Goal: Task Accomplishment & Management: Manage account settings

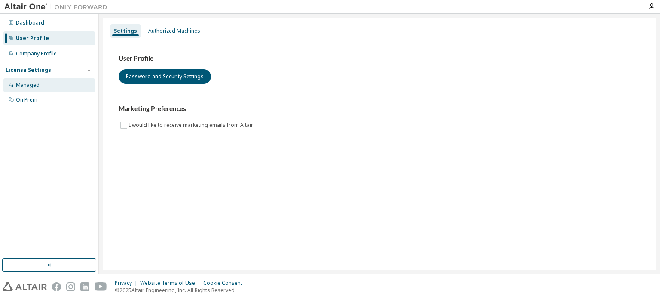
click at [36, 85] on div "Managed" at bounding box center [28, 85] width 24 height 7
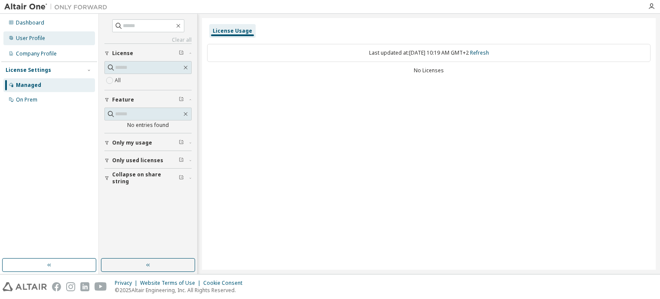
click at [52, 35] on div "User Profile" at bounding box center [49, 38] width 92 height 14
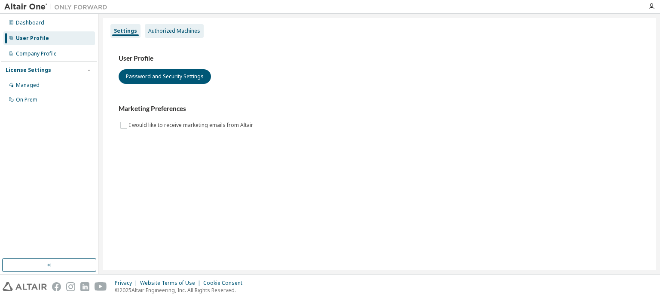
click at [158, 28] on div "Authorized Machines" at bounding box center [174, 31] width 52 height 7
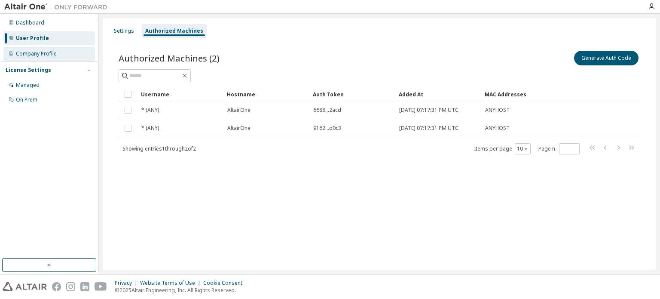
click at [49, 53] on div "Company Profile" at bounding box center [36, 53] width 41 height 7
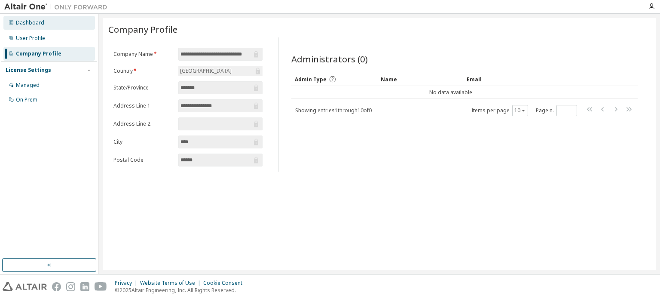
click at [49, 23] on div "Dashboard" at bounding box center [49, 23] width 92 height 14
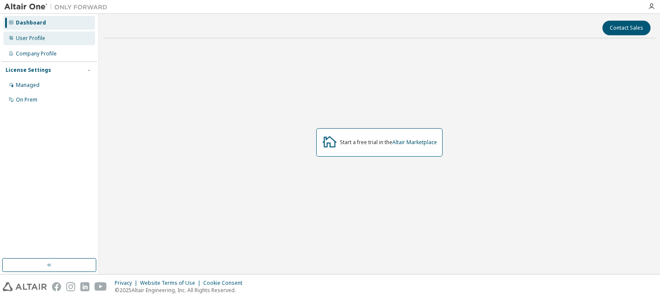
click at [50, 39] on div "User Profile" at bounding box center [49, 38] width 92 height 14
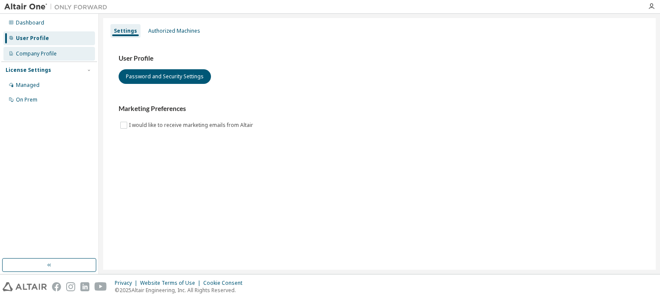
click at [63, 56] on div "Company Profile" at bounding box center [49, 54] width 92 height 14
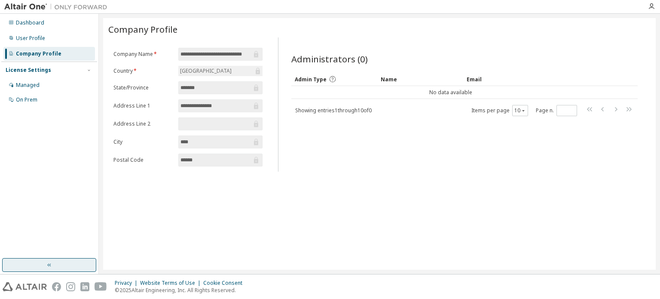
click at [49, 269] on button "button" at bounding box center [49, 265] width 94 height 14
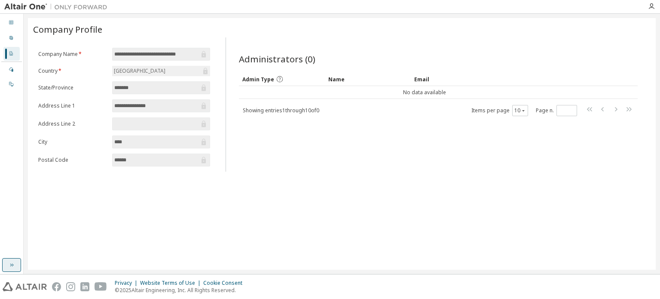
click at [12, 263] on icon "button" at bounding box center [11, 264] width 7 height 7
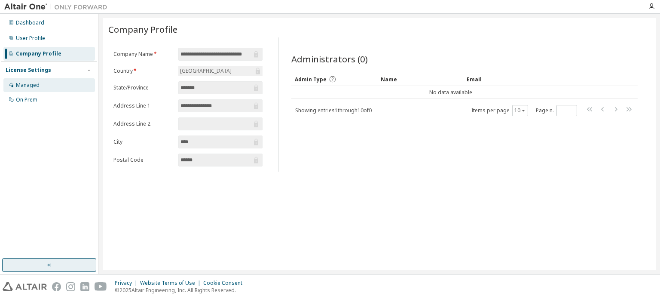
click at [55, 86] on div "Managed" at bounding box center [49, 85] width 92 height 14
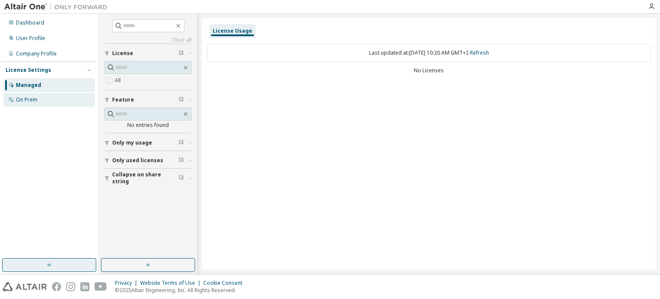
click at [60, 98] on div "On Prem" at bounding box center [49, 100] width 92 height 14
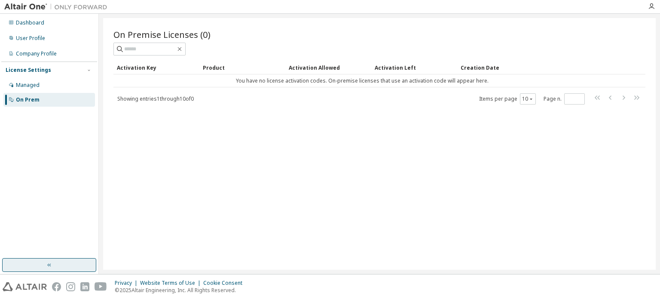
click at [34, 8] on img at bounding box center [57, 7] width 107 height 9
click at [649, 7] on icon "button" at bounding box center [651, 6] width 7 height 7
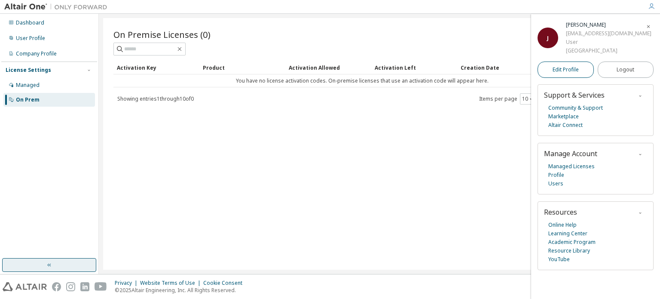
click at [587, 68] on link "Edit Profile" at bounding box center [566, 69] width 56 height 16
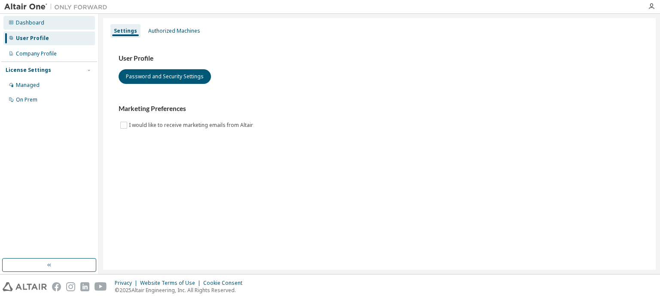
click at [36, 19] on div "Dashboard" at bounding box center [30, 22] width 28 height 7
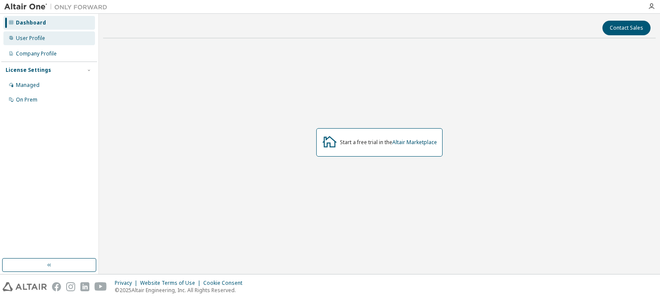
click at [49, 35] on div "User Profile" at bounding box center [49, 38] width 92 height 14
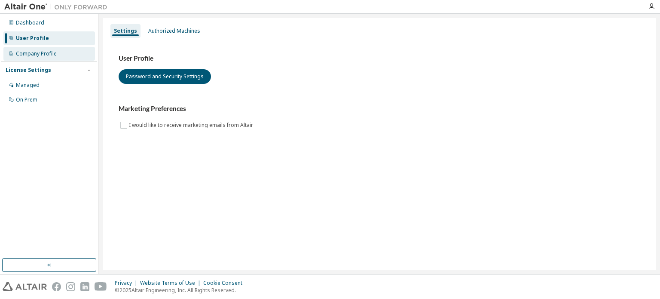
click at [80, 55] on div "Company Profile" at bounding box center [49, 54] width 92 height 14
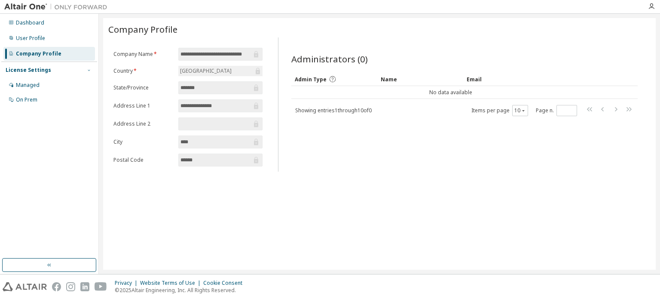
click at [89, 70] on icon "button" at bounding box center [88, 69] width 5 height 5
click at [50, 87] on div "Managed" at bounding box center [49, 85] width 92 height 14
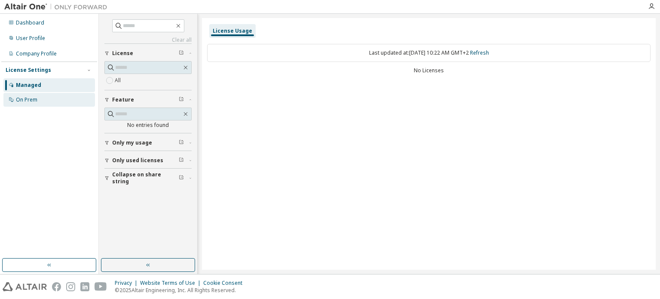
click at [57, 97] on div "On Prem" at bounding box center [49, 100] width 92 height 14
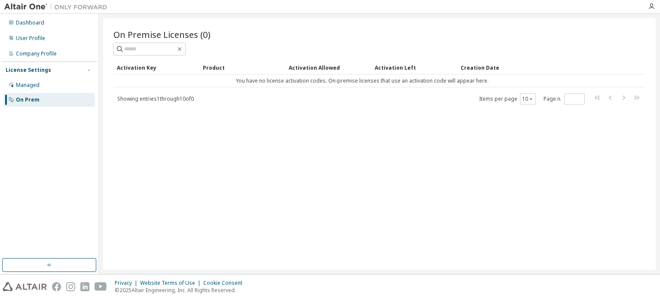
click at [23, 3] on img at bounding box center [57, 7] width 107 height 9
click at [34, 287] on img at bounding box center [25, 286] width 44 height 9
drag, startPoint x: 657, startPoint y: 9, endPoint x: 651, endPoint y: 7, distance: 6.2
click at [651, 7] on div at bounding box center [651, 6] width 17 height 7
click at [651, 7] on icon "button" at bounding box center [651, 6] width 7 height 7
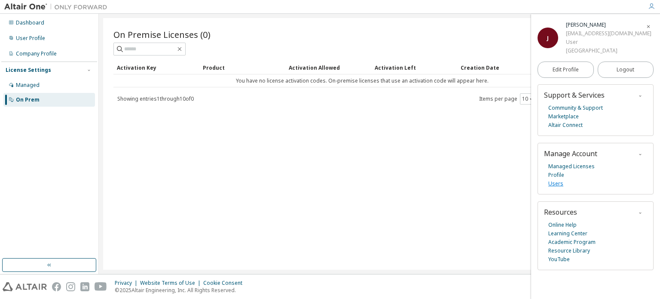
click at [559, 183] on link "Users" at bounding box center [555, 183] width 15 height 9
click at [560, 177] on link "Profile" at bounding box center [556, 175] width 16 height 9
click at [590, 106] on link "Community & Support" at bounding box center [575, 108] width 55 height 9
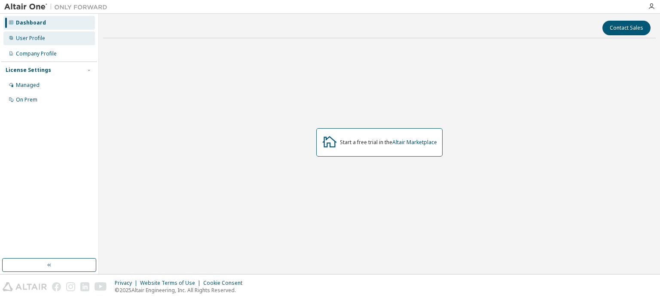
click at [60, 35] on div "User Profile" at bounding box center [49, 38] width 92 height 14
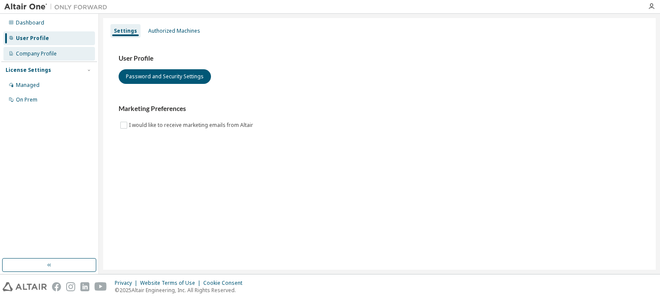
click at [56, 53] on div "Company Profile" at bounding box center [49, 54] width 92 height 14
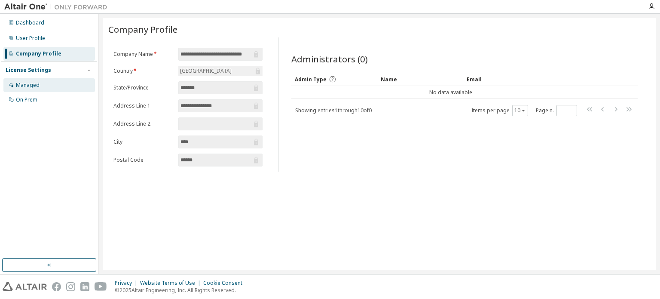
click at [54, 83] on div "Managed" at bounding box center [49, 85] width 92 height 14
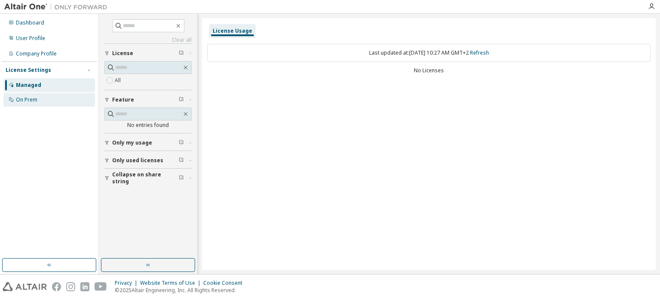
click at [62, 96] on div "On Prem" at bounding box center [49, 100] width 92 height 14
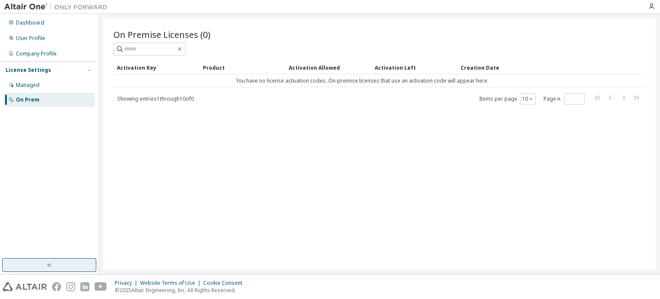
click at [67, 264] on button "button" at bounding box center [49, 265] width 94 height 14
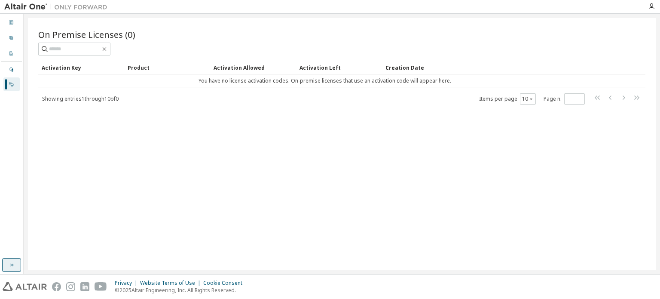
click at [8, 263] on icon "button" at bounding box center [11, 264] width 7 height 7
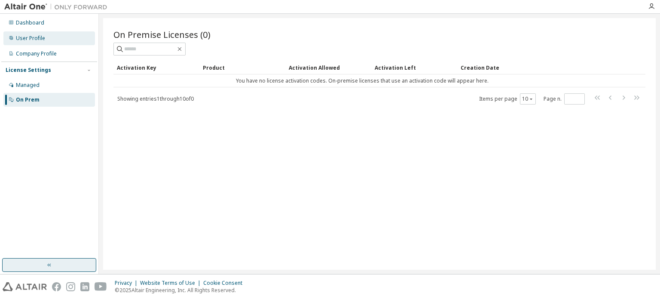
click at [55, 36] on div "User Profile" at bounding box center [49, 38] width 92 height 14
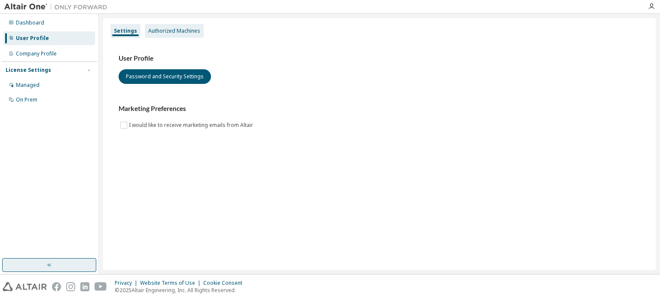
click at [175, 30] on div "Authorized Machines" at bounding box center [174, 31] width 52 height 7
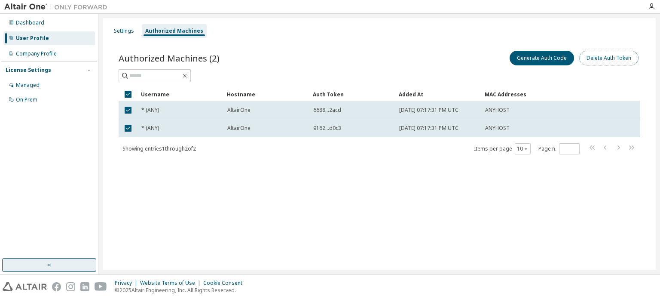
click at [611, 64] on button "Delete Auth Token" at bounding box center [608, 58] width 59 height 15
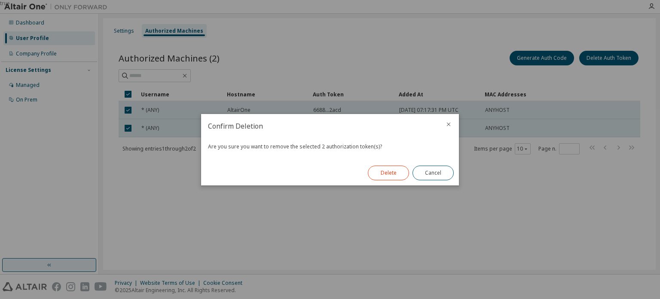
click at [397, 172] on button "Delete" at bounding box center [388, 172] width 41 height 15
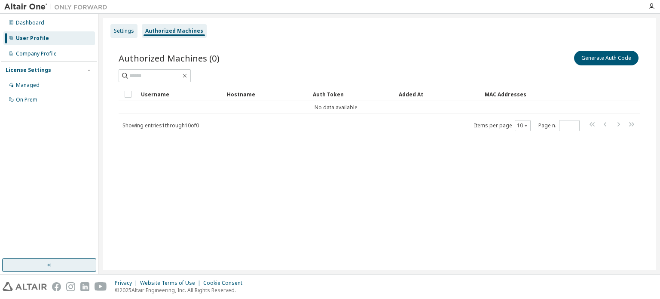
click at [131, 31] on div "Settings" at bounding box center [124, 31] width 20 height 7
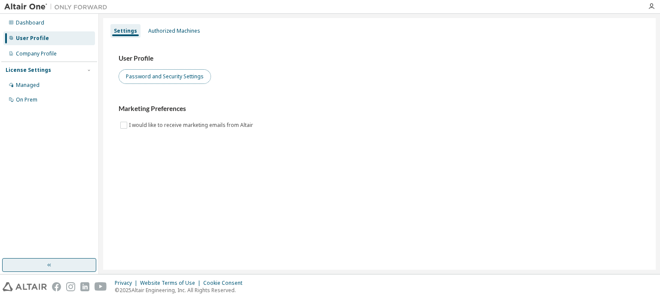
click at [167, 81] on button "Password and Security Settings" at bounding box center [165, 76] width 92 height 15
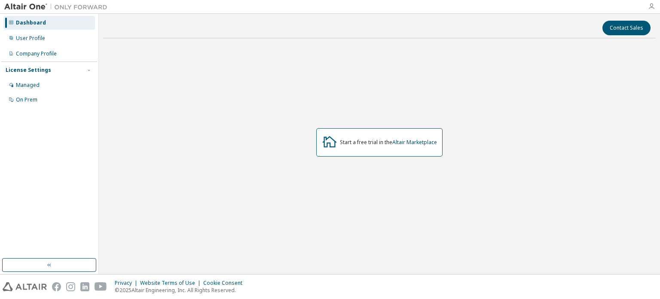
click at [652, 4] on icon "button" at bounding box center [651, 6] width 7 height 7
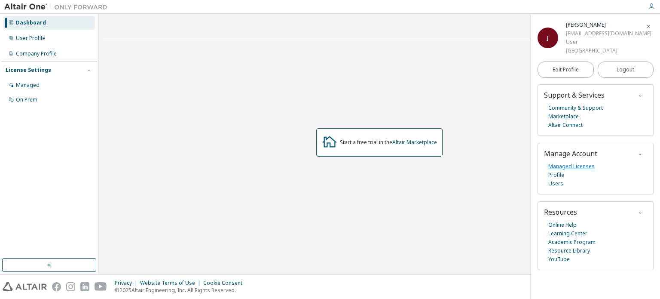
click at [581, 165] on link "Managed Licenses" at bounding box center [571, 166] width 46 height 9
click at [554, 184] on link "Users" at bounding box center [555, 183] width 15 height 9
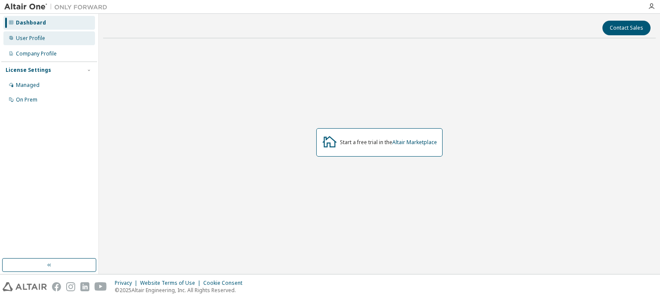
click at [45, 39] on div "User Profile" at bounding box center [49, 38] width 92 height 14
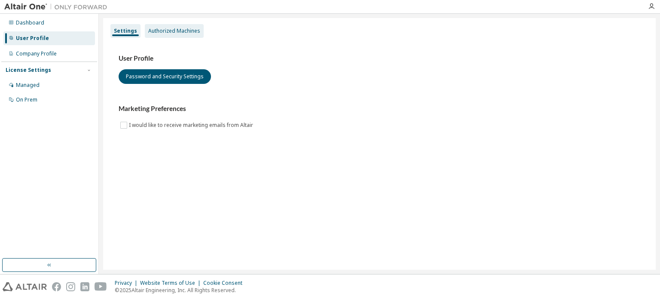
click at [165, 25] on div "Authorized Machines" at bounding box center [174, 31] width 59 height 14
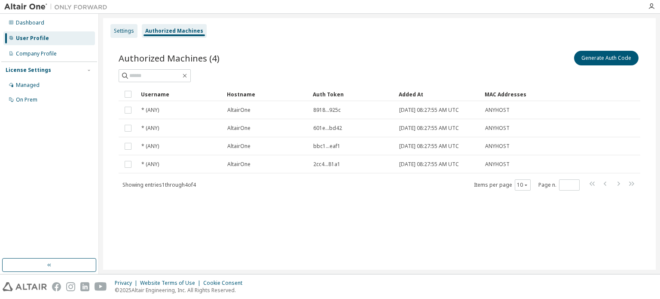
click at [128, 28] on div "Settings" at bounding box center [124, 31] width 20 height 7
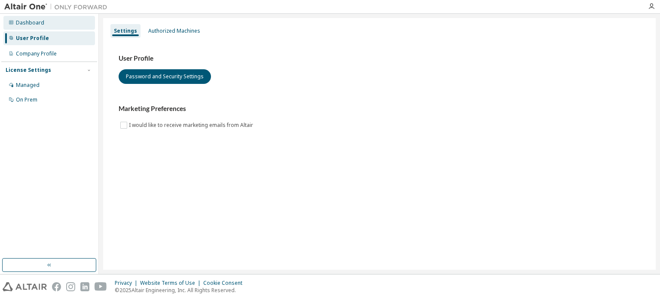
click at [39, 22] on div "Dashboard" at bounding box center [30, 22] width 28 height 7
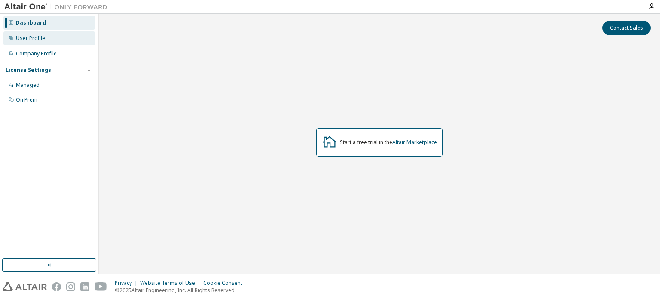
click at [46, 38] on div "User Profile" at bounding box center [49, 38] width 92 height 14
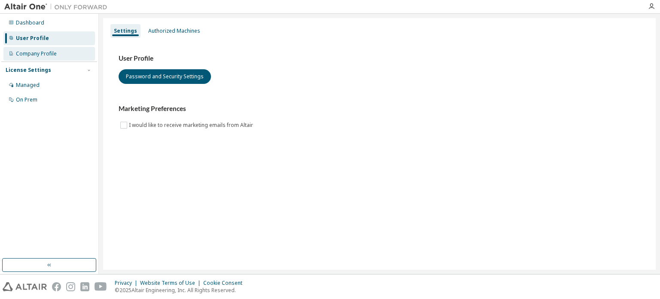
click at [73, 49] on div "Company Profile" at bounding box center [49, 54] width 92 height 14
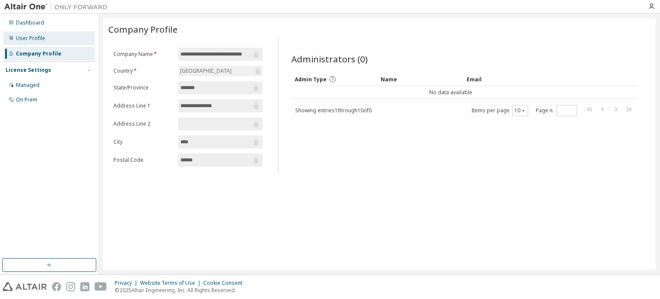
click at [58, 38] on div "User Profile" at bounding box center [49, 38] width 92 height 14
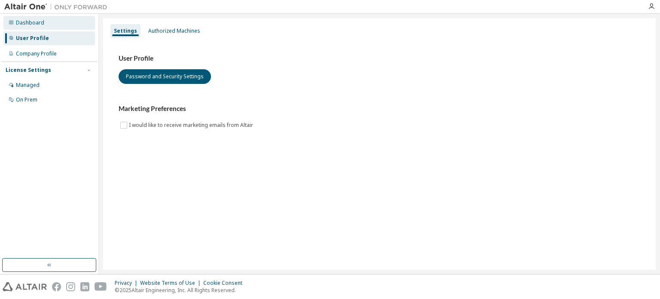
click at [46, 27] on div "Dashboard" at bounding box center [49, 23] width 92 height 14
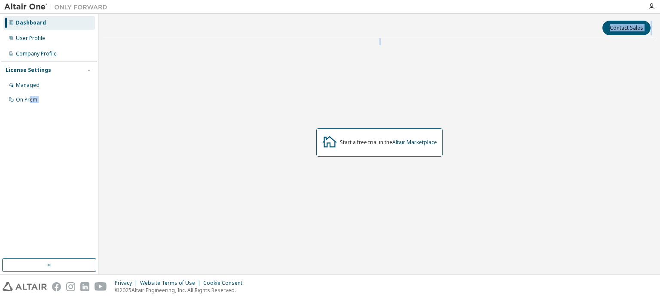
drag, startPoint x: 29, startPoint y: 111, endPoint x: 344, endPoint y: 118, distance: 315.1
click at [344, 118] on div "Dashboard User Profile Company Profile License Settings Managed On Prem Contact…" at bounding box center [330, 144] width 660 height 260
click at [611, 80] on div "Start a free trial in the Altair Marketplace" at bounding box center [379, 142] width 553 height 194
click at [650, 7] on icon "button" at bounding box center [651, 6] width 7 height 7
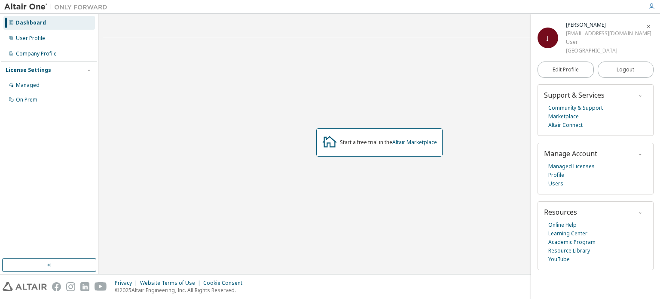
click at [625, 53] on div "Lodz University of Technology" at bounding box center [609, 50] width 86 height 9
click at [574, 53] on div "Lodz University of Technology" at bounding box center [609, 50] width 86 height 9
click at [572, 69] on span "Edit Profile" at bounding box center [566, 69] width 26 height 7
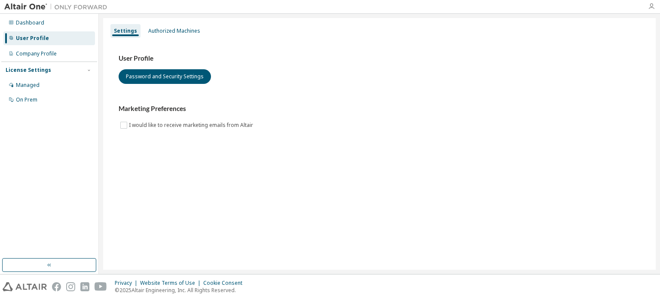
click at [653, 6] on icon "button" at bounding box center [651, 6] width 7 height 7
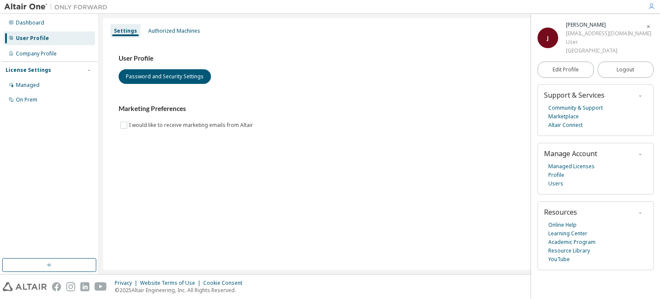
drag, startPoint x: 565, startPoint y: 32, endPoint x: 641, endPoint y: 51, distance: 78.5
click at [641, 51] on div "J [PERSON_NAME] [EMAIL_ADDRESS][DOMAIN_NAME] User [GEOGRAPHIC_DATA]" at bounding box center [596, 38] width 116 height 34
click at [600, 213] on div "Resources" at bounding box center [595, 212] width 103 height 9
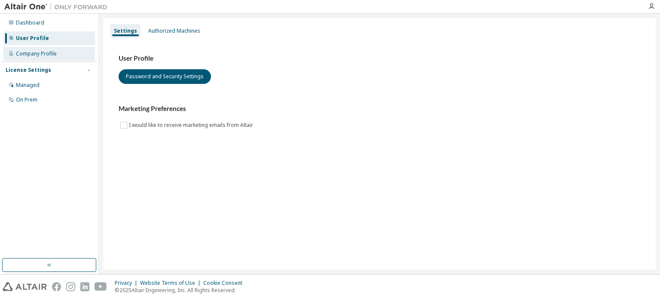
click at [76, 48] on div "Company Profile" at bounding box center [49, 54] width 92 height 14
